Goal: Transaction & Acquisition: Purchase product/service

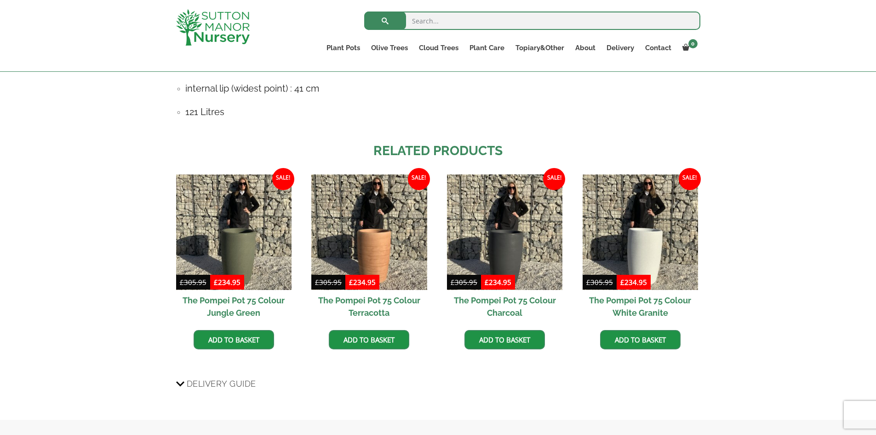
scroll to position [690, 0]
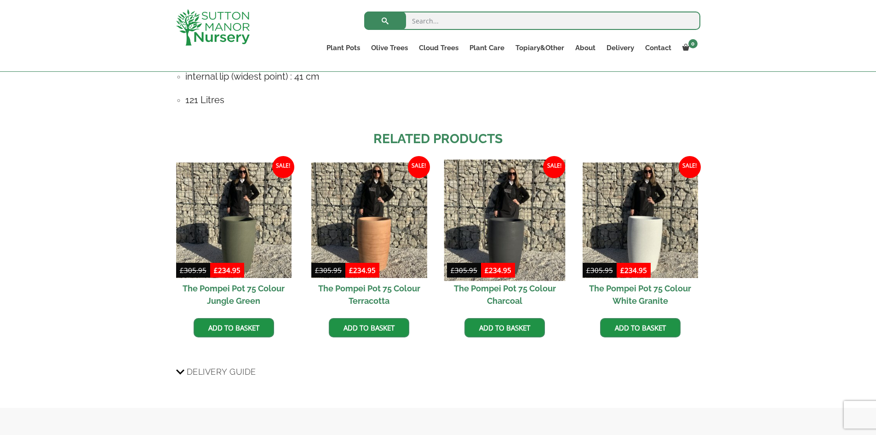
click at [494, 228] on img at bounding box center [504, 219] width 121 height 121
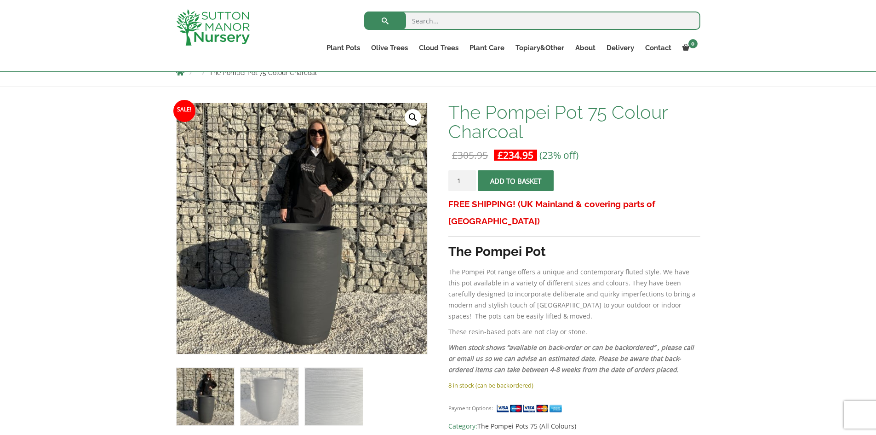
scroll to position [138, 0]
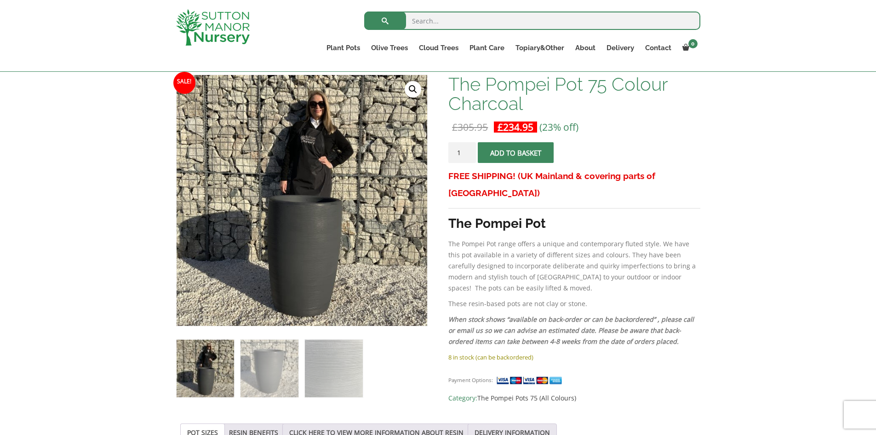
click at [457, 155] on input "1" at bounding box center [463, 152] width 28 height 21
click at [470, 151] on input "3" at bounding box center [463, 152] width 28 height 21
click at [470, 151] on input "4" at bounding box center [463, 152] width 28 height 21
click at [471, 155] on input "3" at bounding box center [463, 152] width 28 height 21
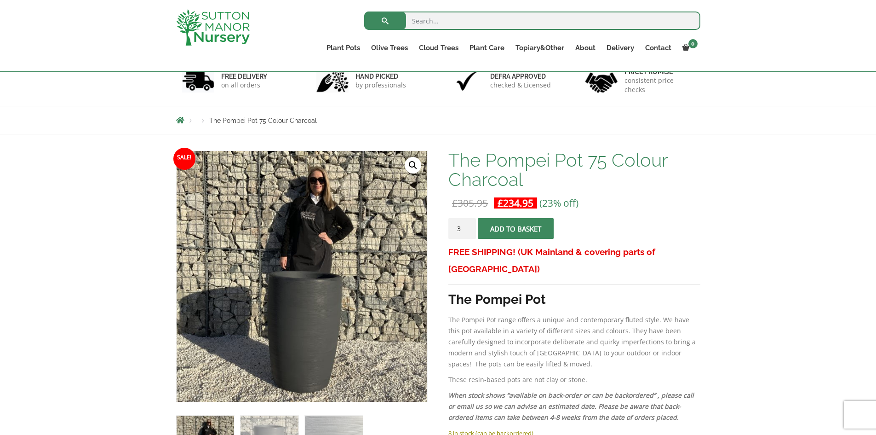
scroll to position [46, 0]
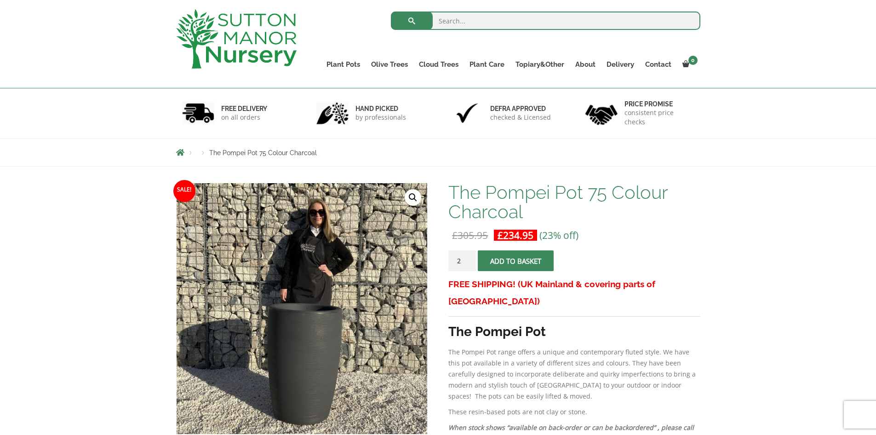
click at [472, 264] on input "2" at bounding box center [463, 260] width 28 height 21
type input "1"
click at [471, 264] on input "1" at bounding box center [463, 260] width 28 height 21
